Goal: Task Accomplishment & Management: Use online tool/utility

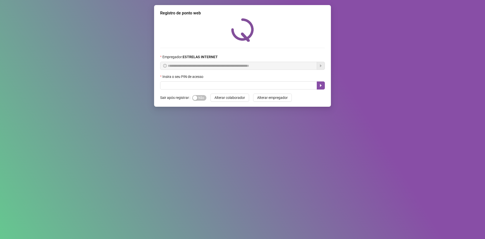
click at [211, 81] on div "Insira o seu PIN de acesso" at bounding box center [242, 78] width 165 height 8
click at [212, 84] on input "text" at bounding box center [238, 85] width 157 height 8
type input "*"
type input "*****"
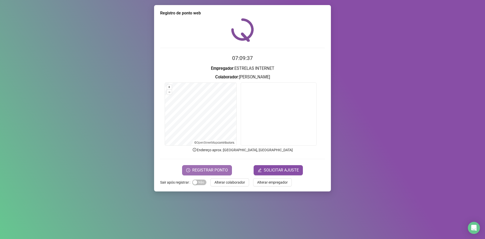
click at [214, 169] on span "REGISTRAR PONTO" at bounding box center [210, 170] width 36 height 6
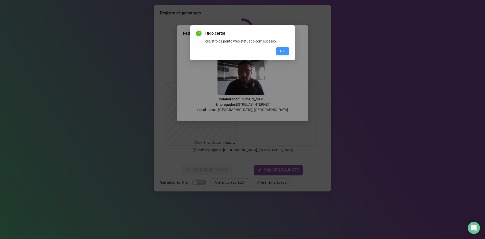
click at [279, 50] on button "OK" at bounding box center [282, 51] width 13 height 8
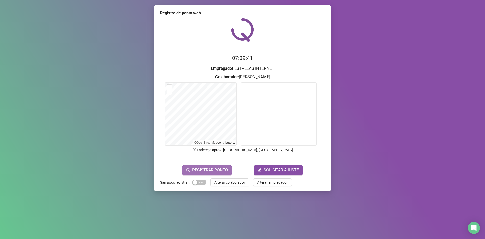
click at [201, 171] on span "REGISTRAR PONTO" at bounding box center [210, 170] width 36 height 6
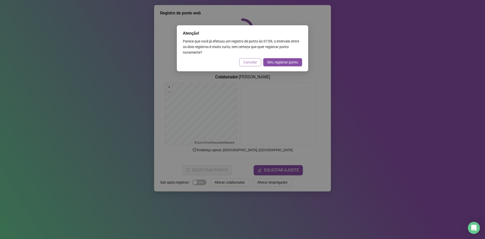
click at [250, 60] on span "Cancelar" at bounding box center [250, 62] width 14 height 6
